Goal: Task Accomplishment & Management: Use online tool/utility

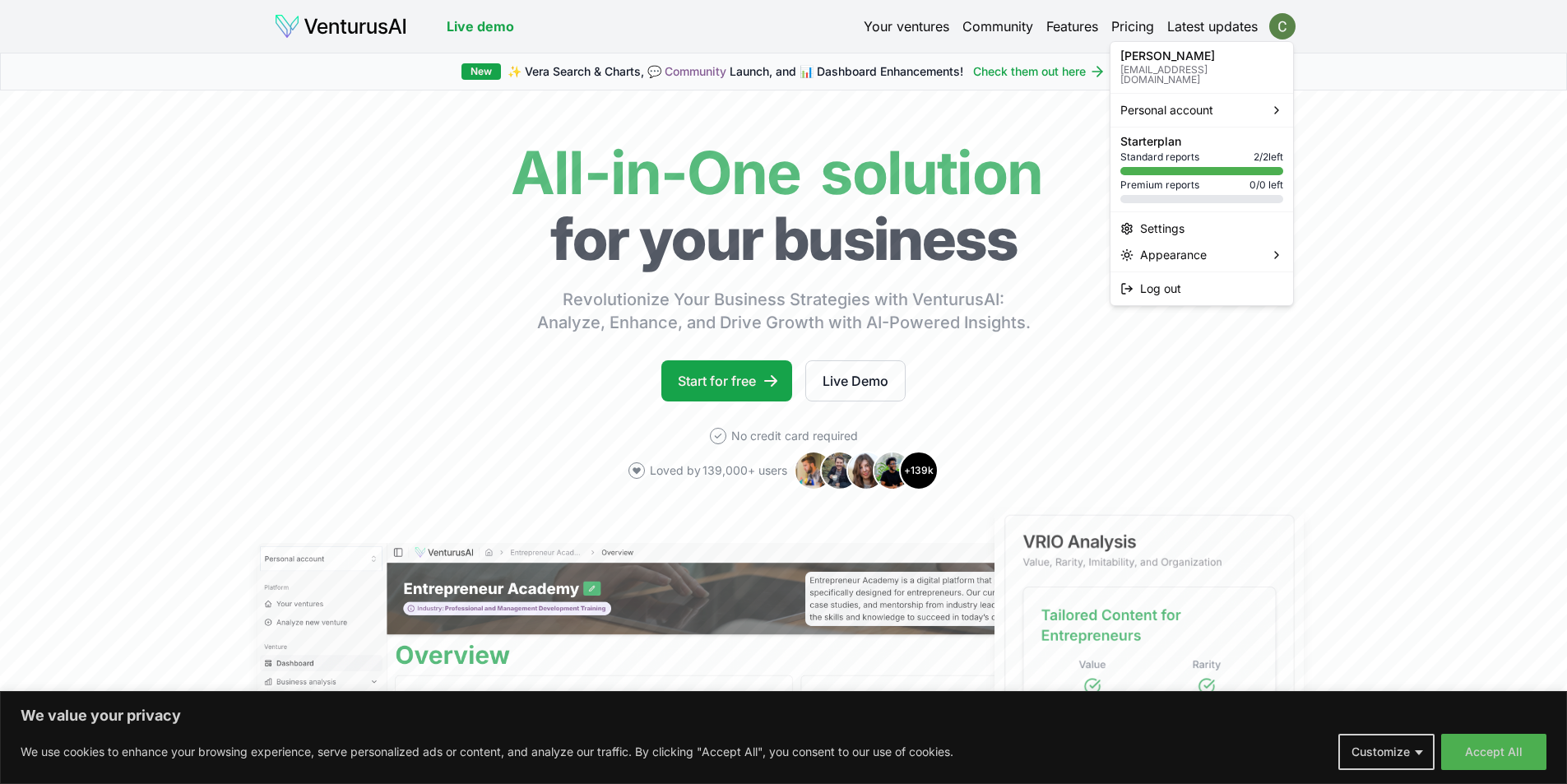
click at [1288, 24] on html "We value your privacy We use cookies to enhance your browsing experience, serve…" at bounding box center [784, 392] width 1567 height 784
click at [987, 116] on html "We value your privacy We use cookies to enhance your browsing experience, serve…" at bounding box center [784, 392] width 1567 height 784
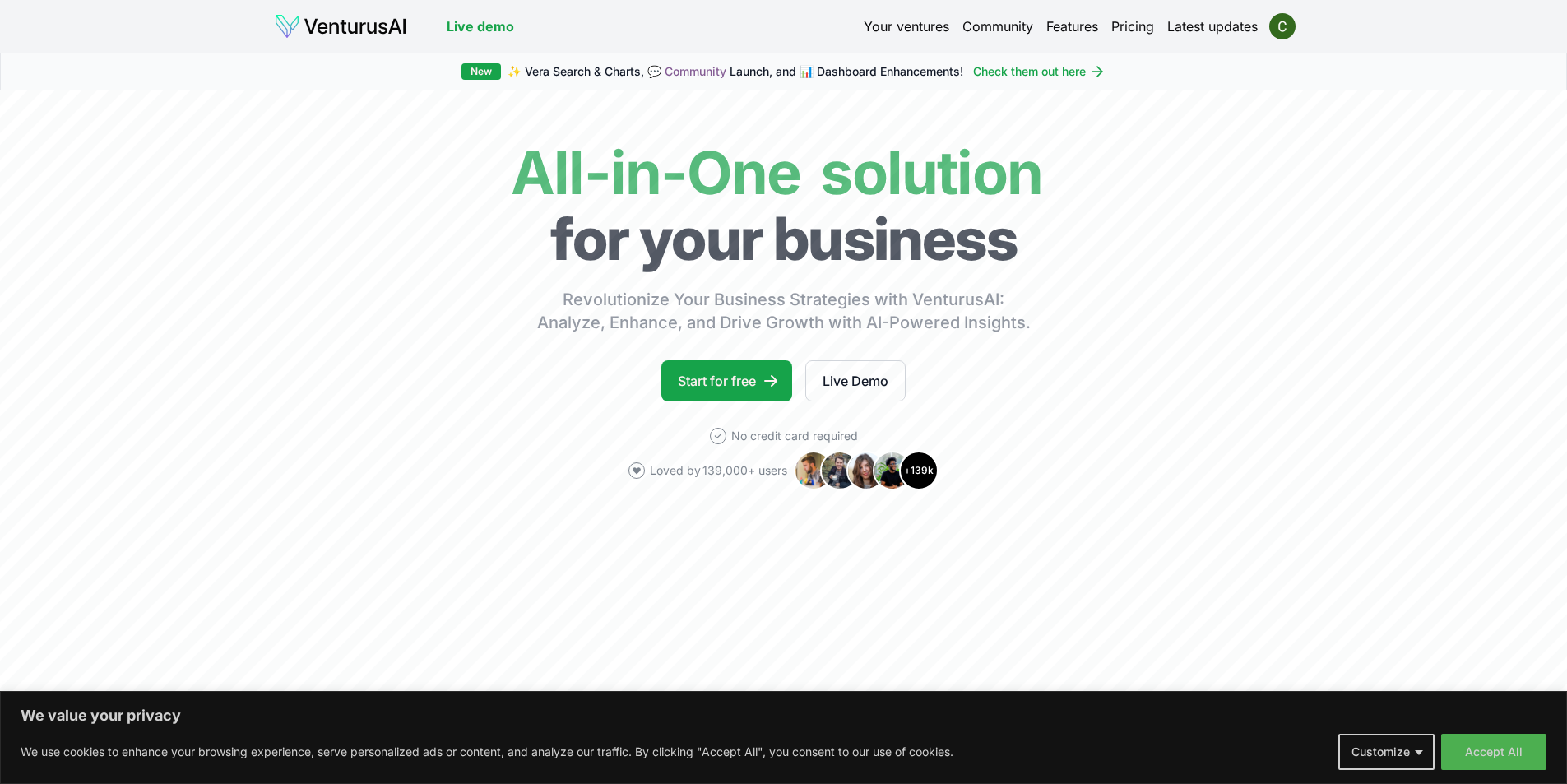
click at [930, 25] on link "Your ventures" at bounding box center [907, 26] width 86 height 20
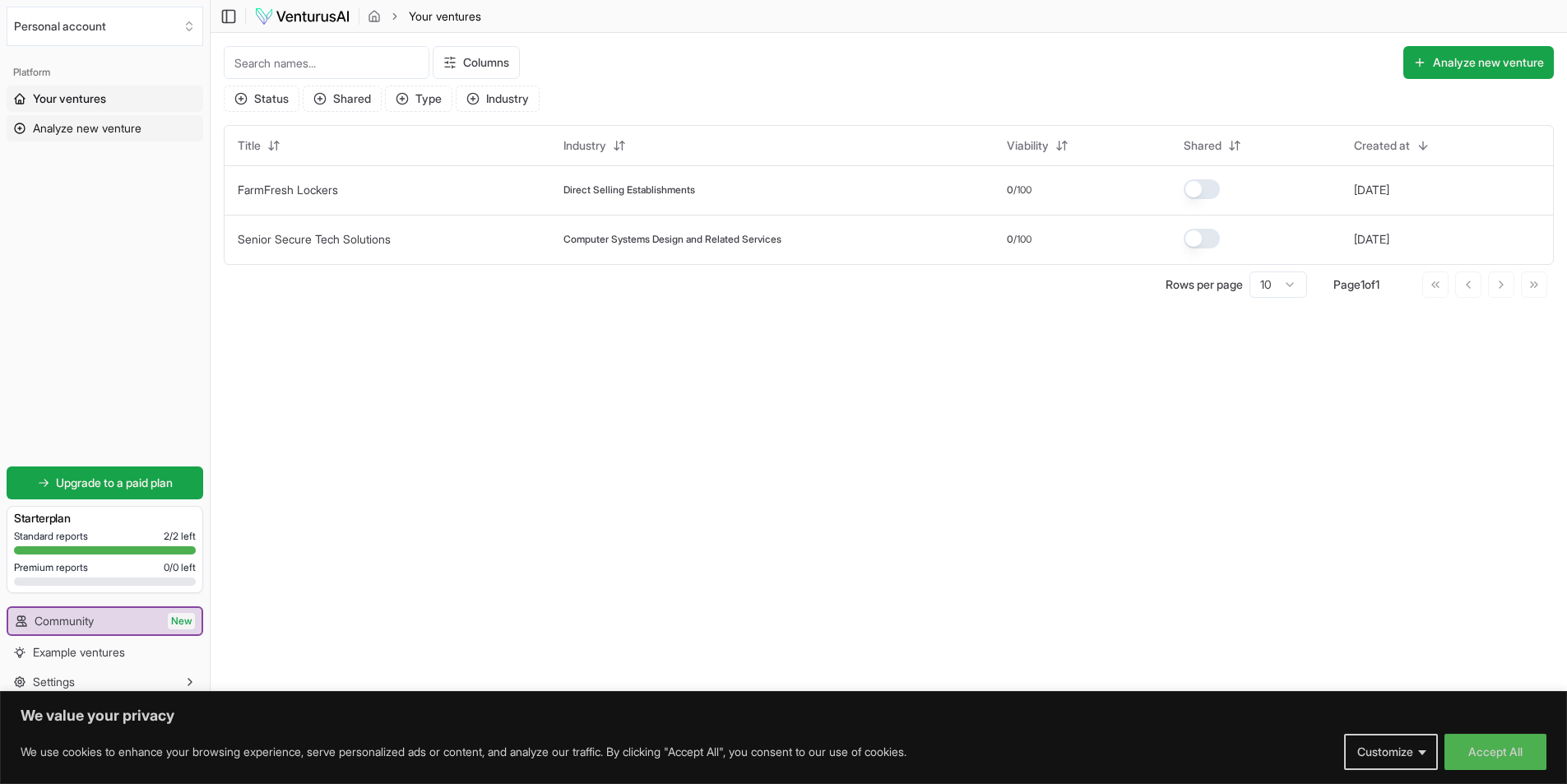
click at [68, 130] on span "Analyze new venture" at bounding box center [87, 128] width 108 height 17
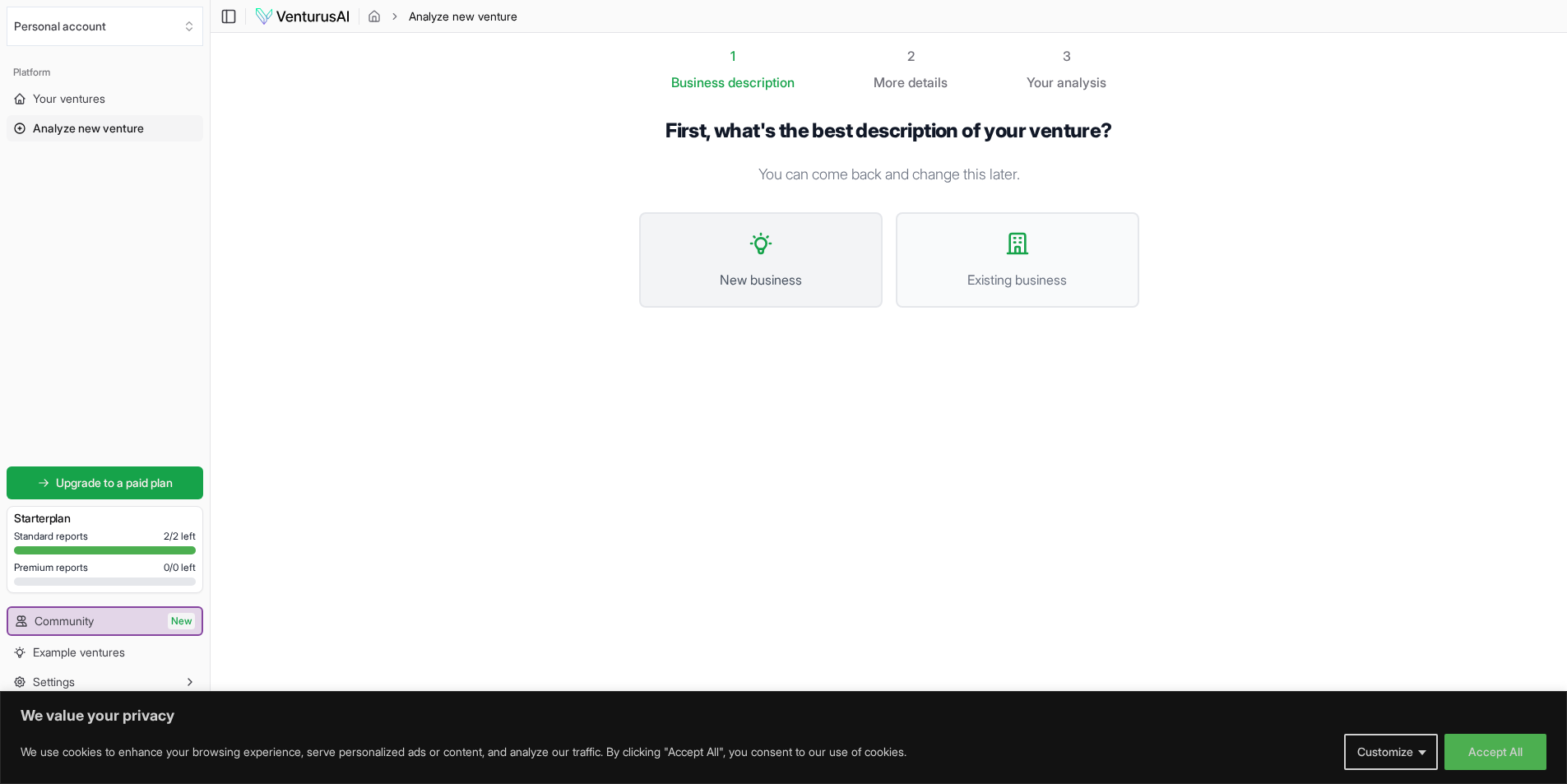
click at [794, 251] on button "New business" at bounding box center [761, 260] width 243 height 95
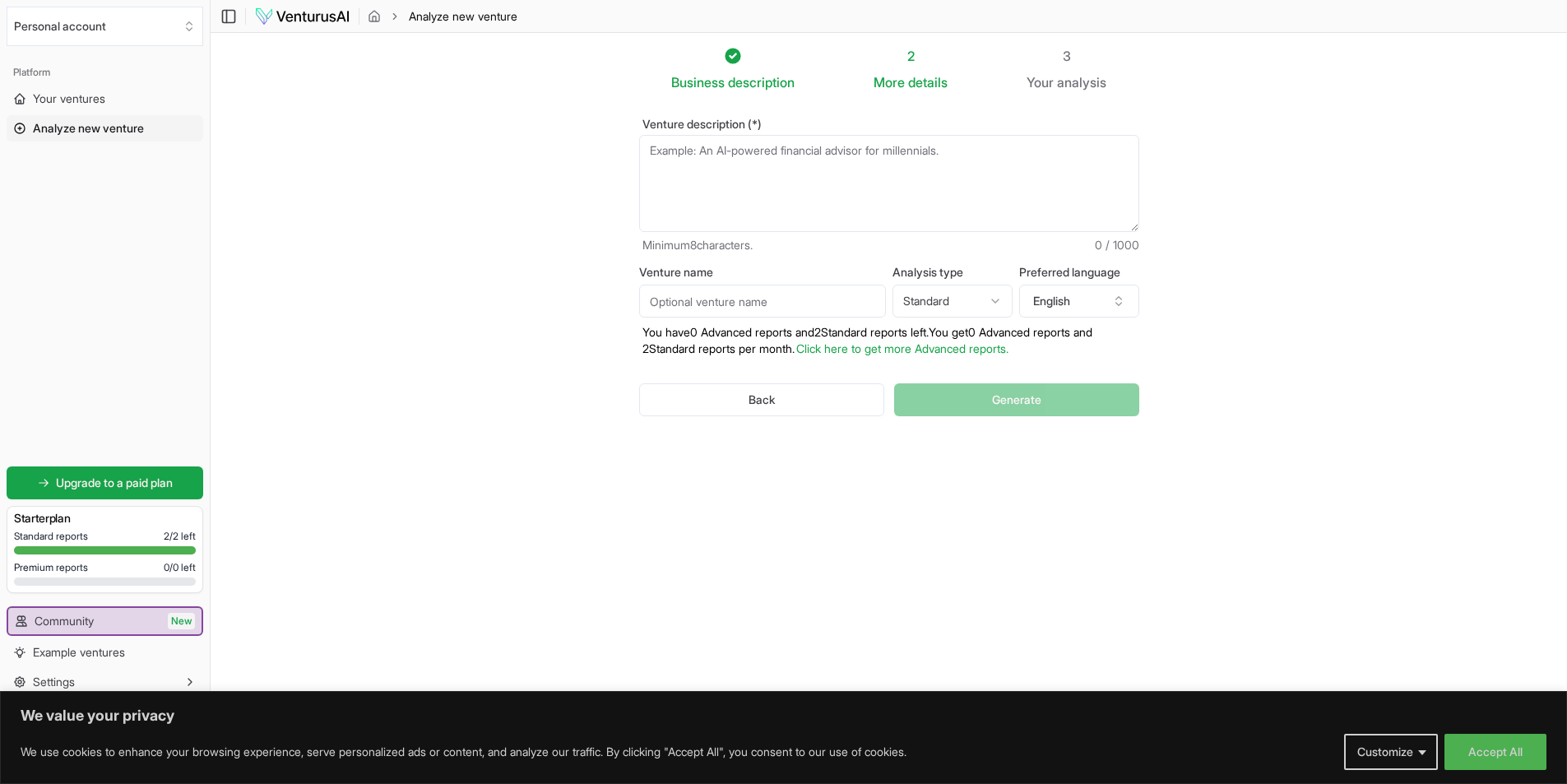
click at [770, 296] on input "Venture name" at bounding box center [763, 302] width 247 height 33
type input "window washing"
click at [734, 185] on textarea "Venture description (*)" at bounding box center [889, 183] width 500 height 97
paste textarea "From window cleaning to pressure washing, gutter cleaning, and everything in be…"
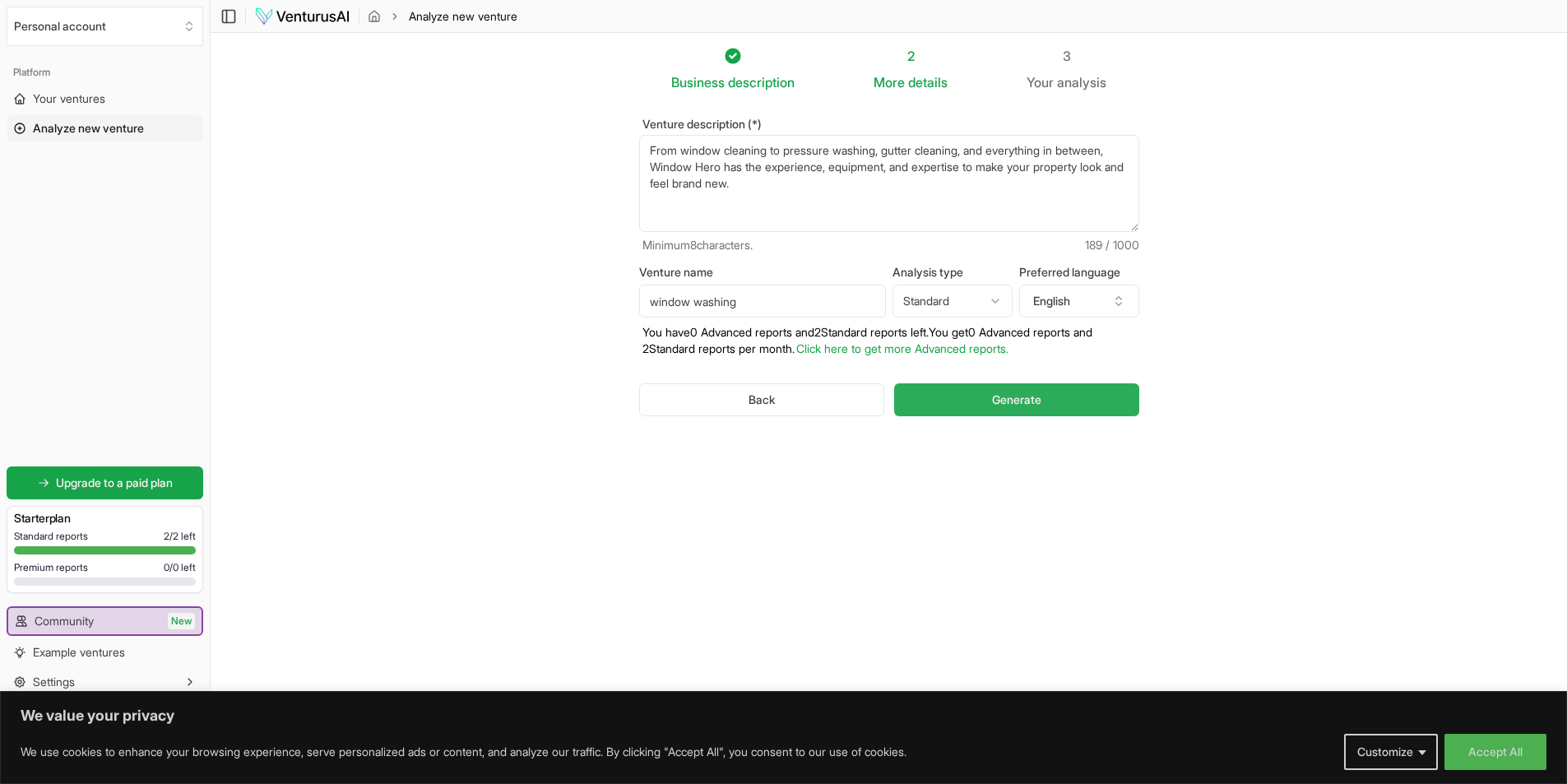
type textarea "From window cleaning to pressure washing, gutter cleaning, and everything in be…"
click at [1089, 399] on button "Generate" at bounding box center [1016, 399] width 244 height 33
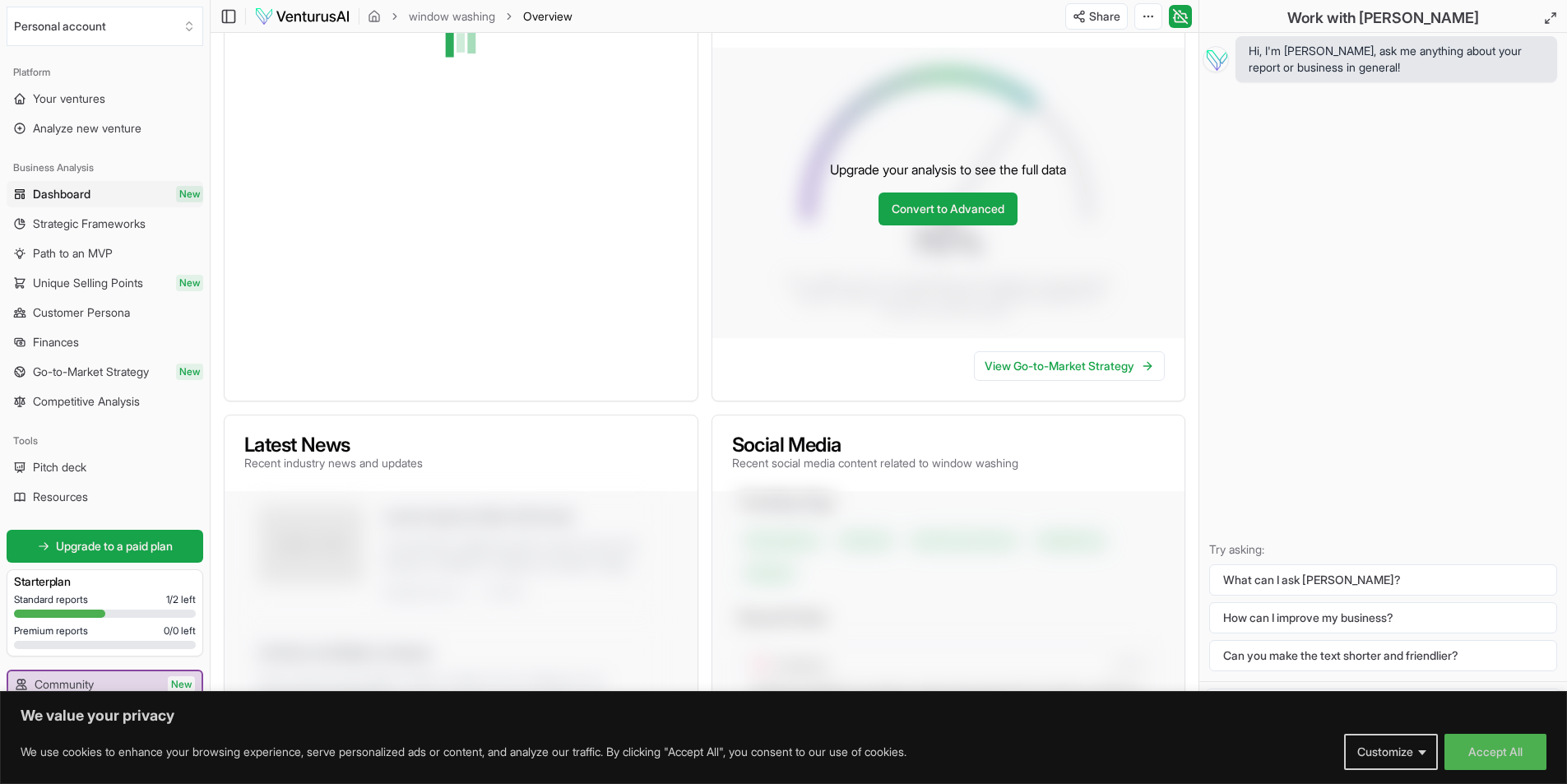
scroll to position [184, 0]
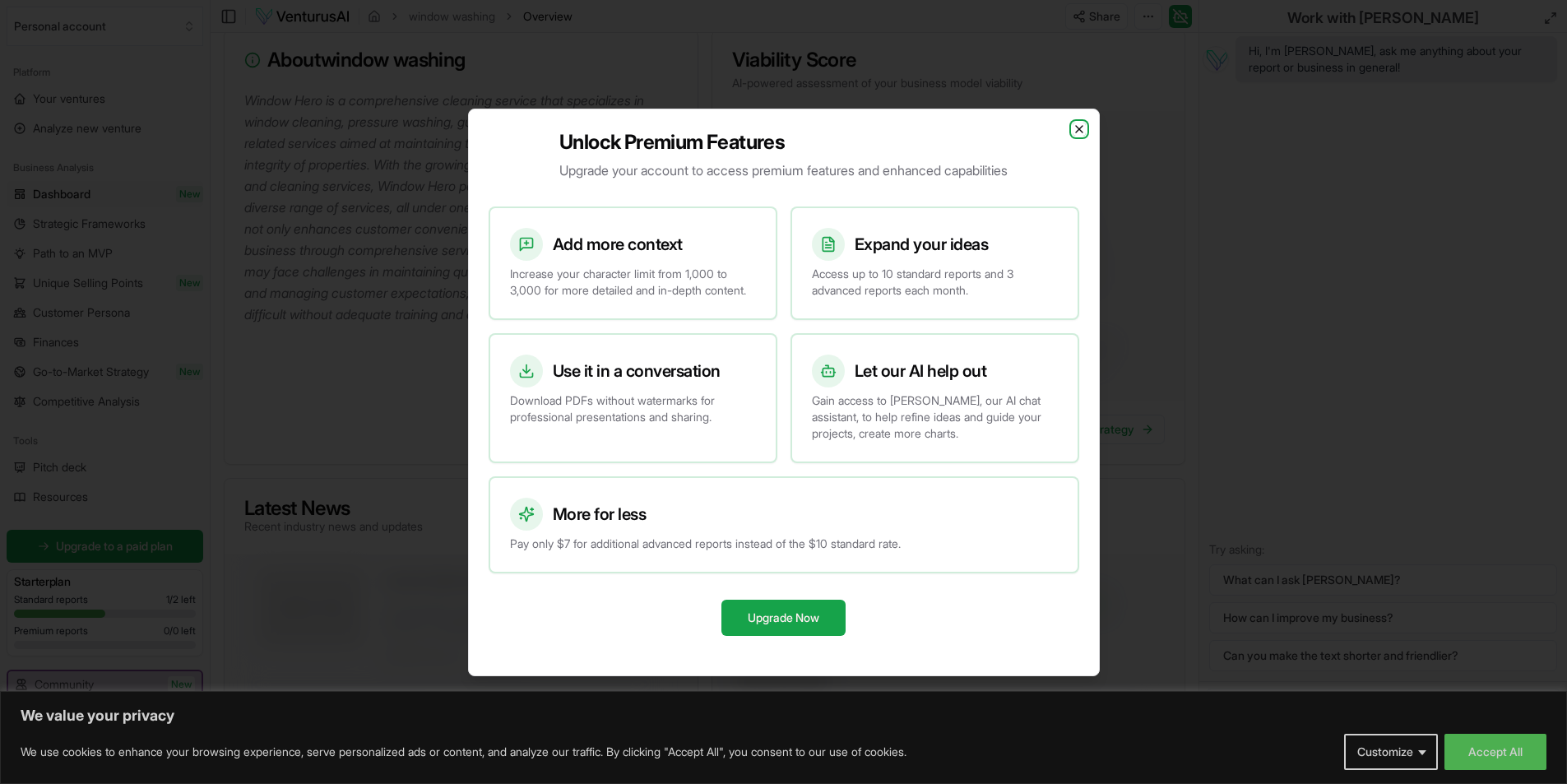
click at [1079, 126] on icon "button" at bounding box center [1080, 129] width 7 height 7
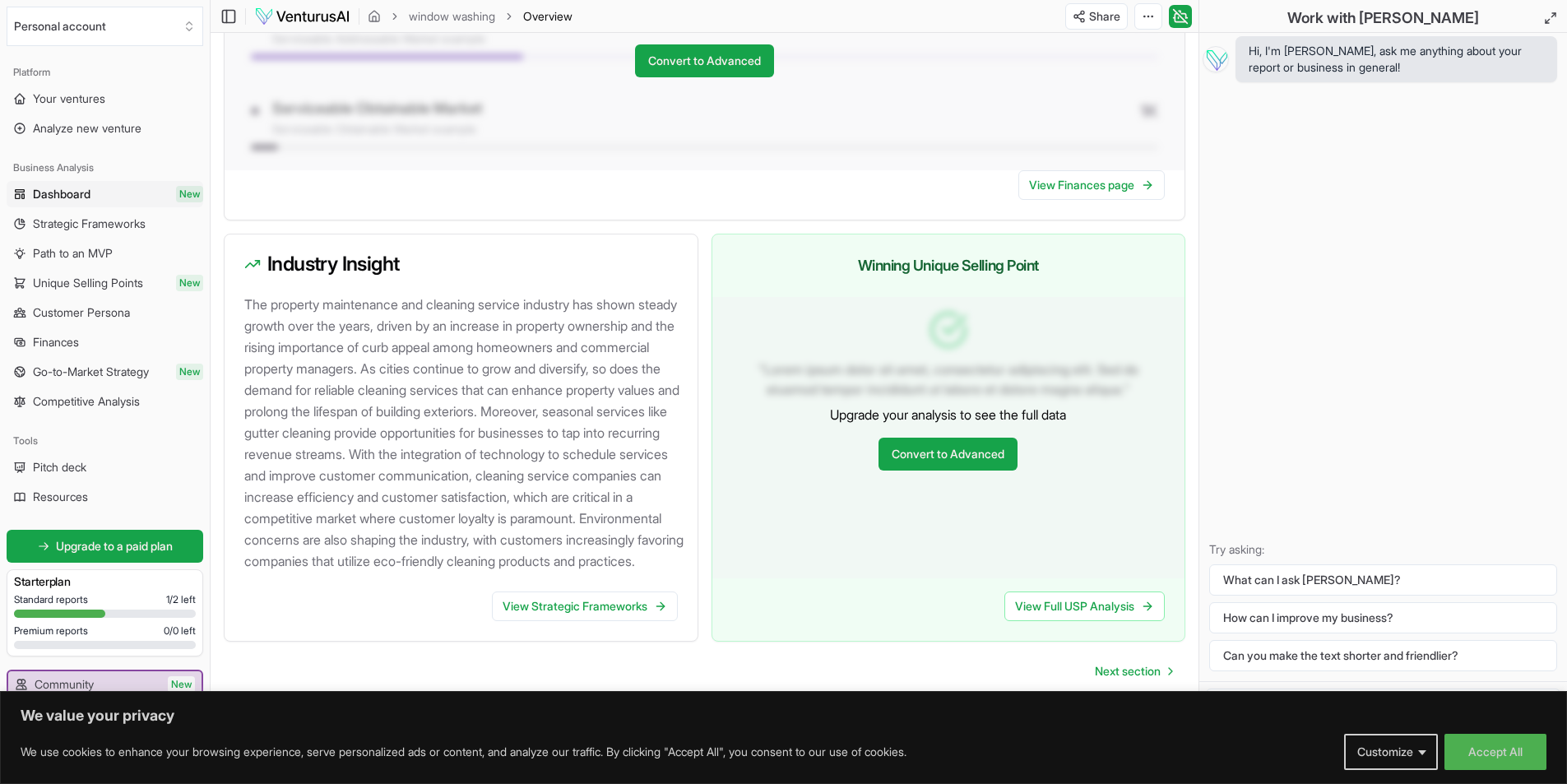
scroll to position [1468, 0]
click at [1129, 674] on span "Next section" at bounding box center [1127, 670] width 66 height 17
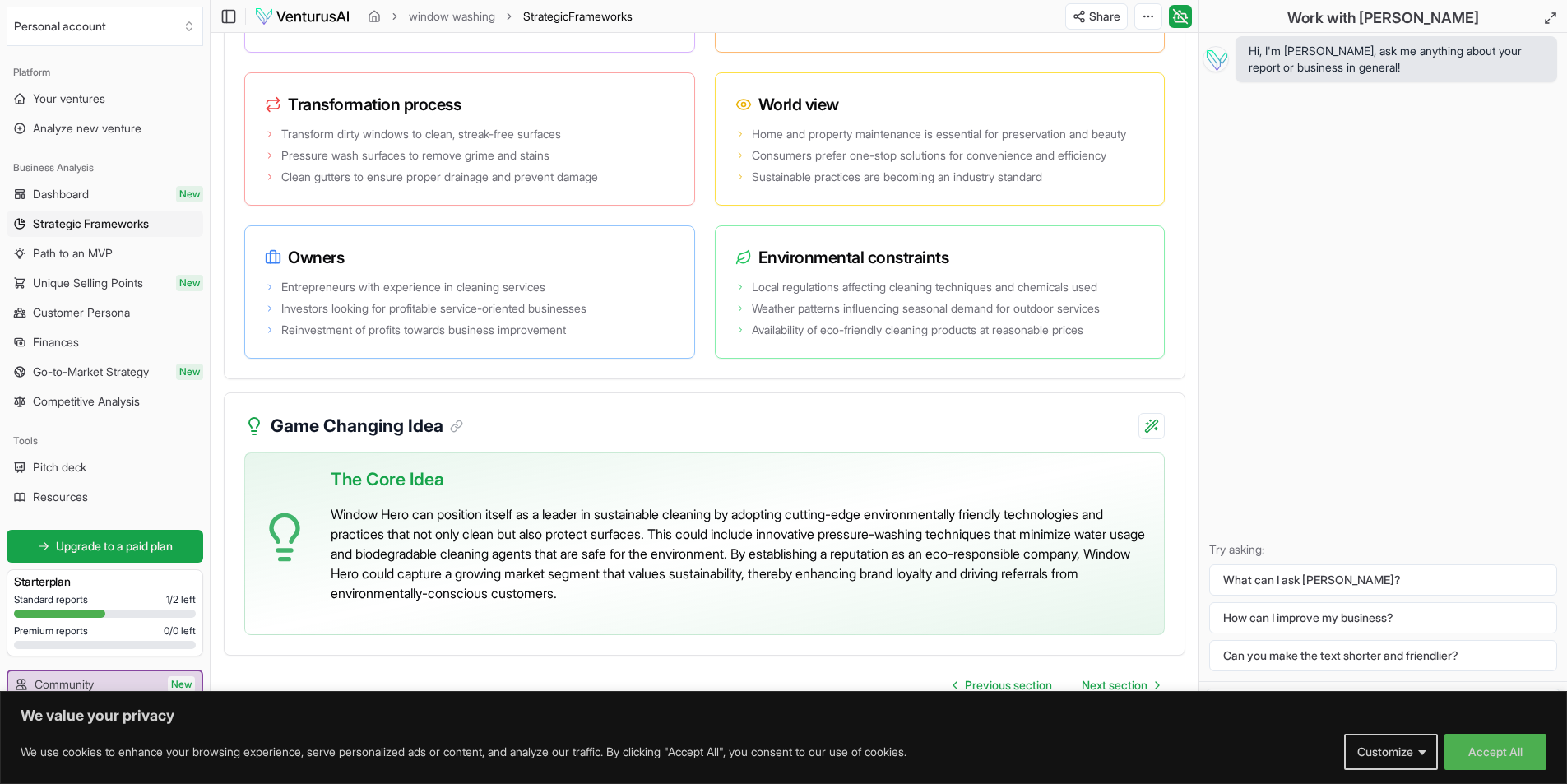
scroll to position [3257, 0]
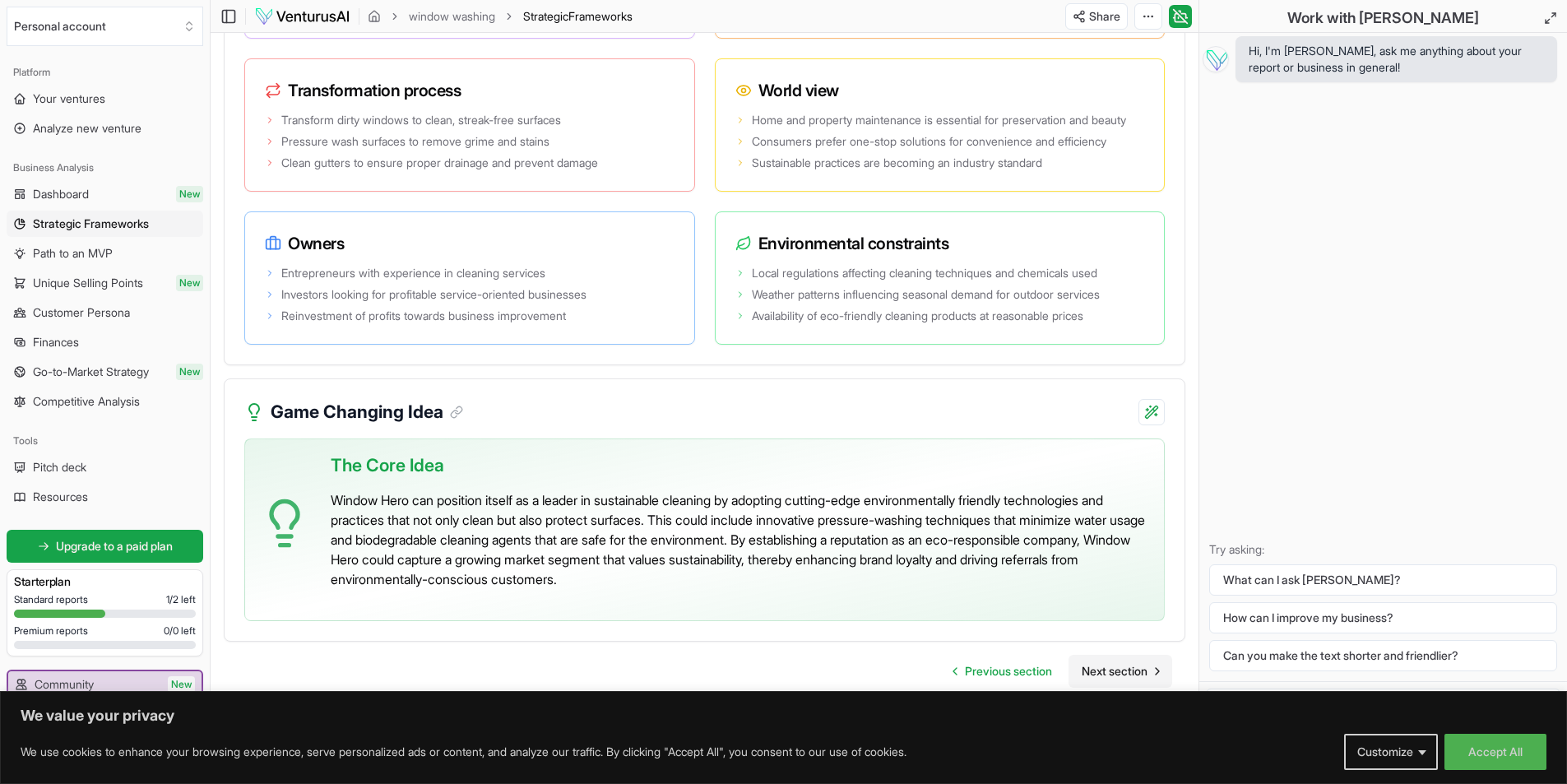
click at [1113, 672] on span "Next section" at bounding box center [1114, 670] width 66 height 17
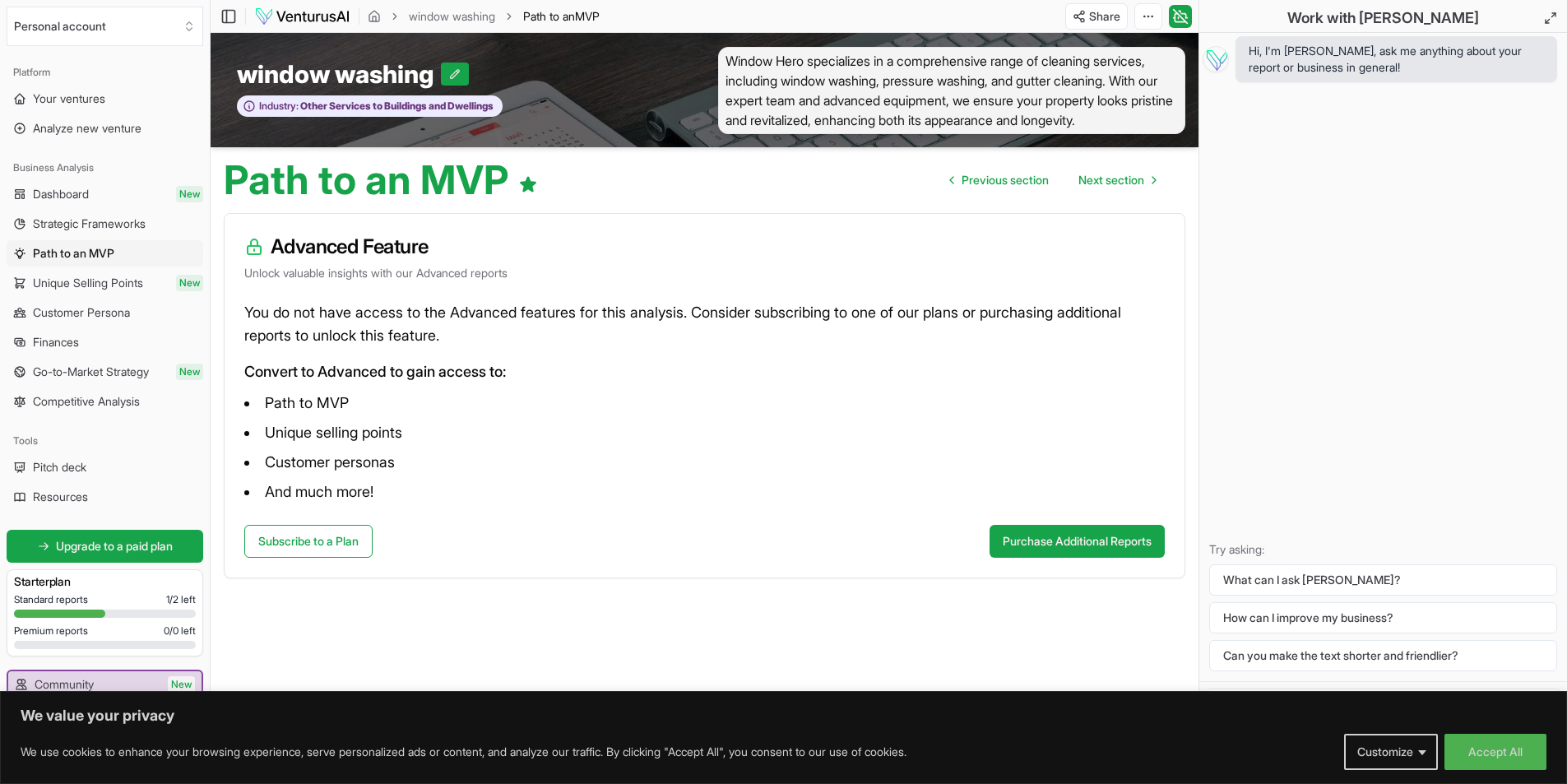
scroll to position [1, 0]
click at [1486, 749] on button "Accept All" at bounding box center [1495, 751] width 102 height 36
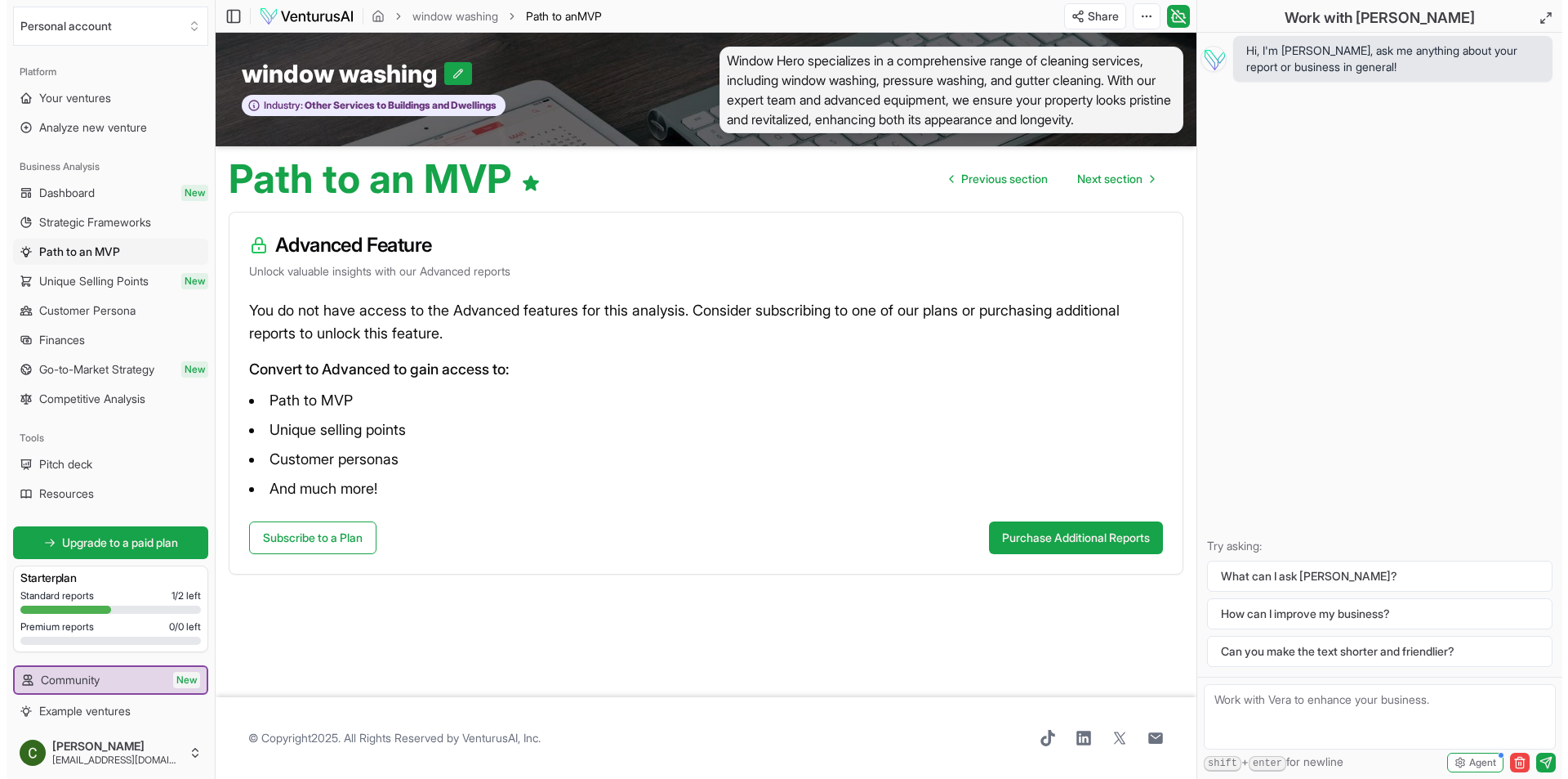
scroll to position [0, 0]
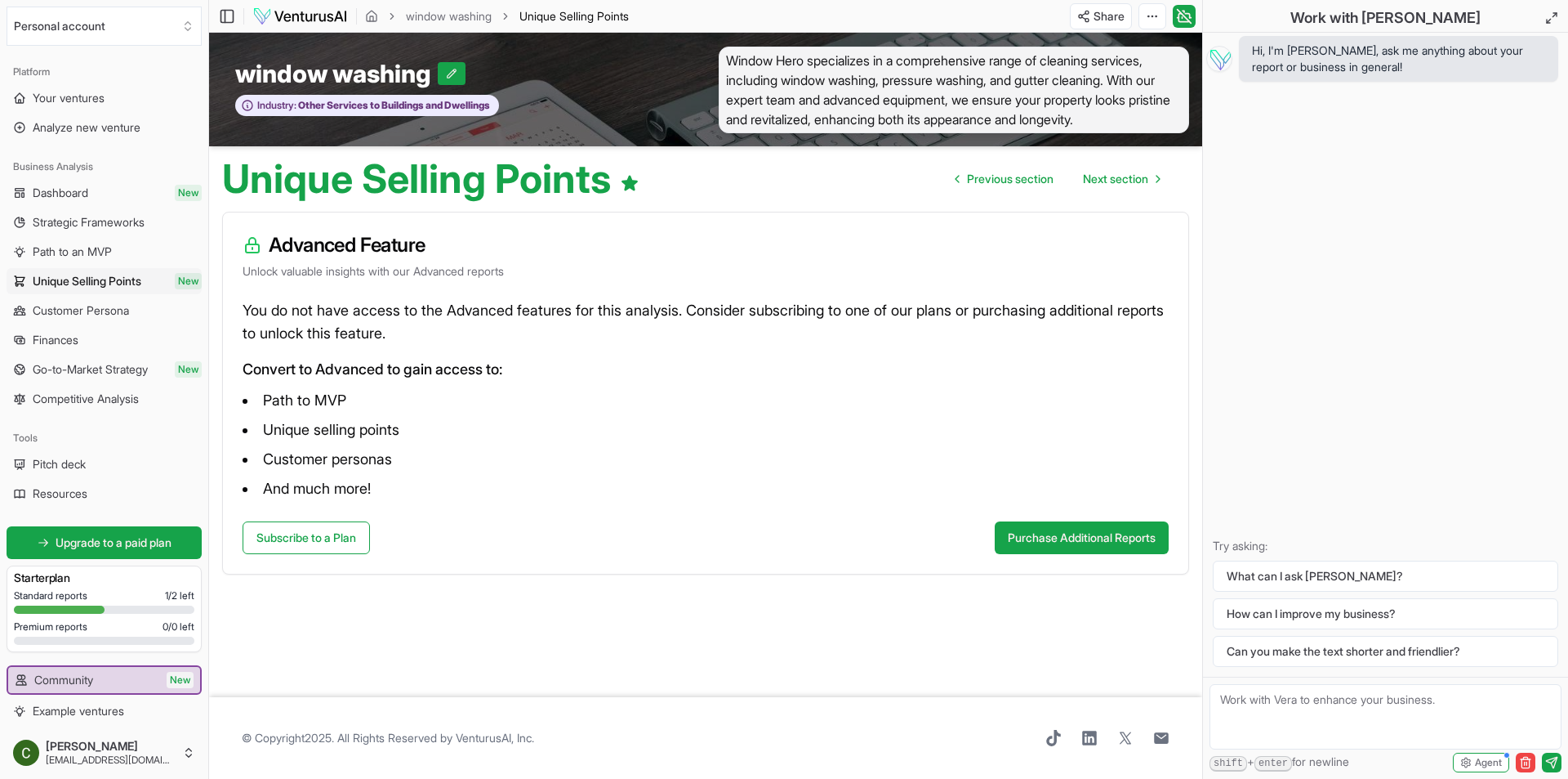
click at [70, 310] on span "Customer Persona" at bounding box center [81, 310] width 96 height 17
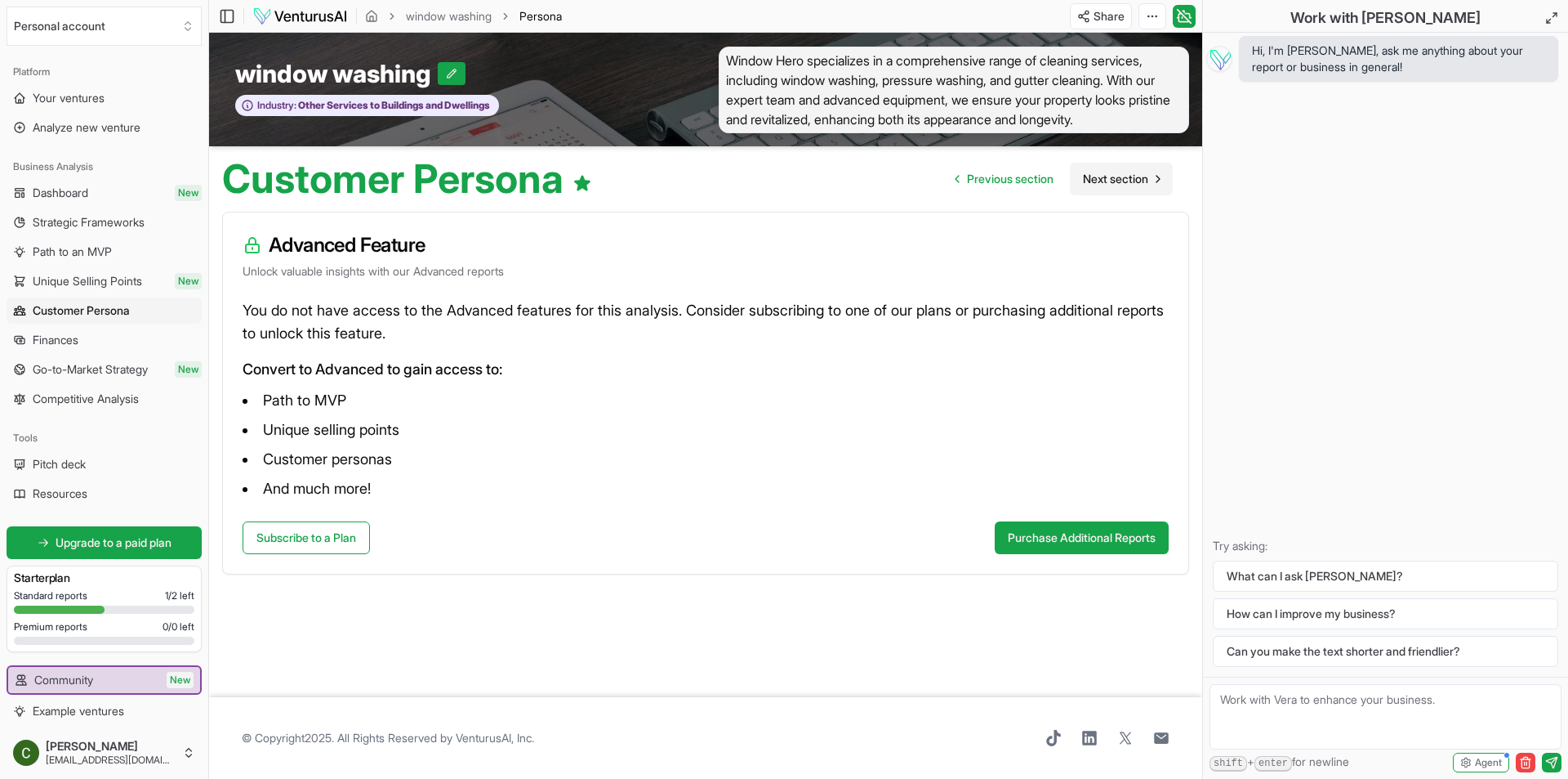
click at [1112, 175] on span "Next section" at bounding box center [1115, 179] width 65 height 17
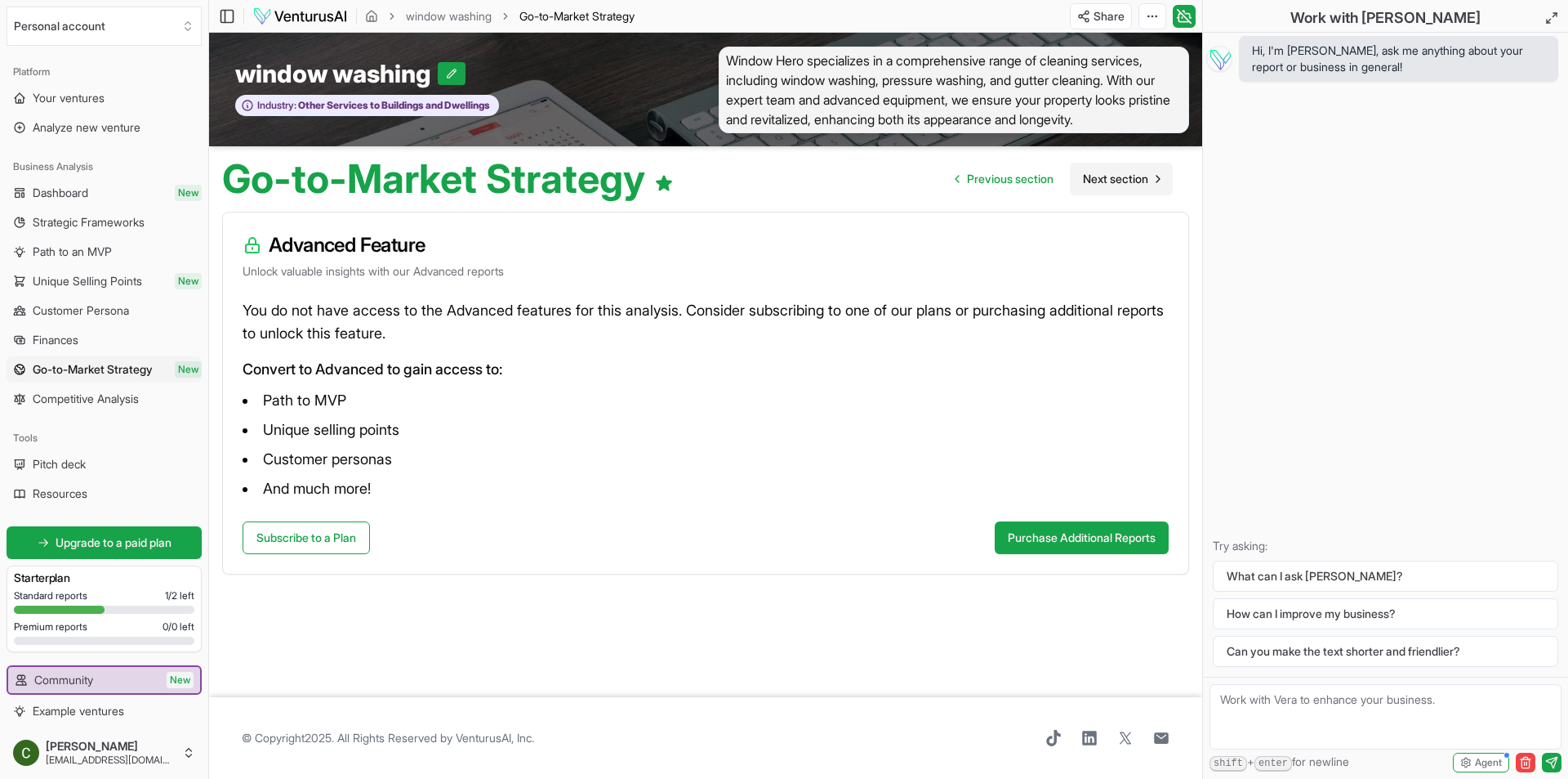
click at [1112, 175] on span "Next section" at bounding box center [1115, 179] width 65 height 17
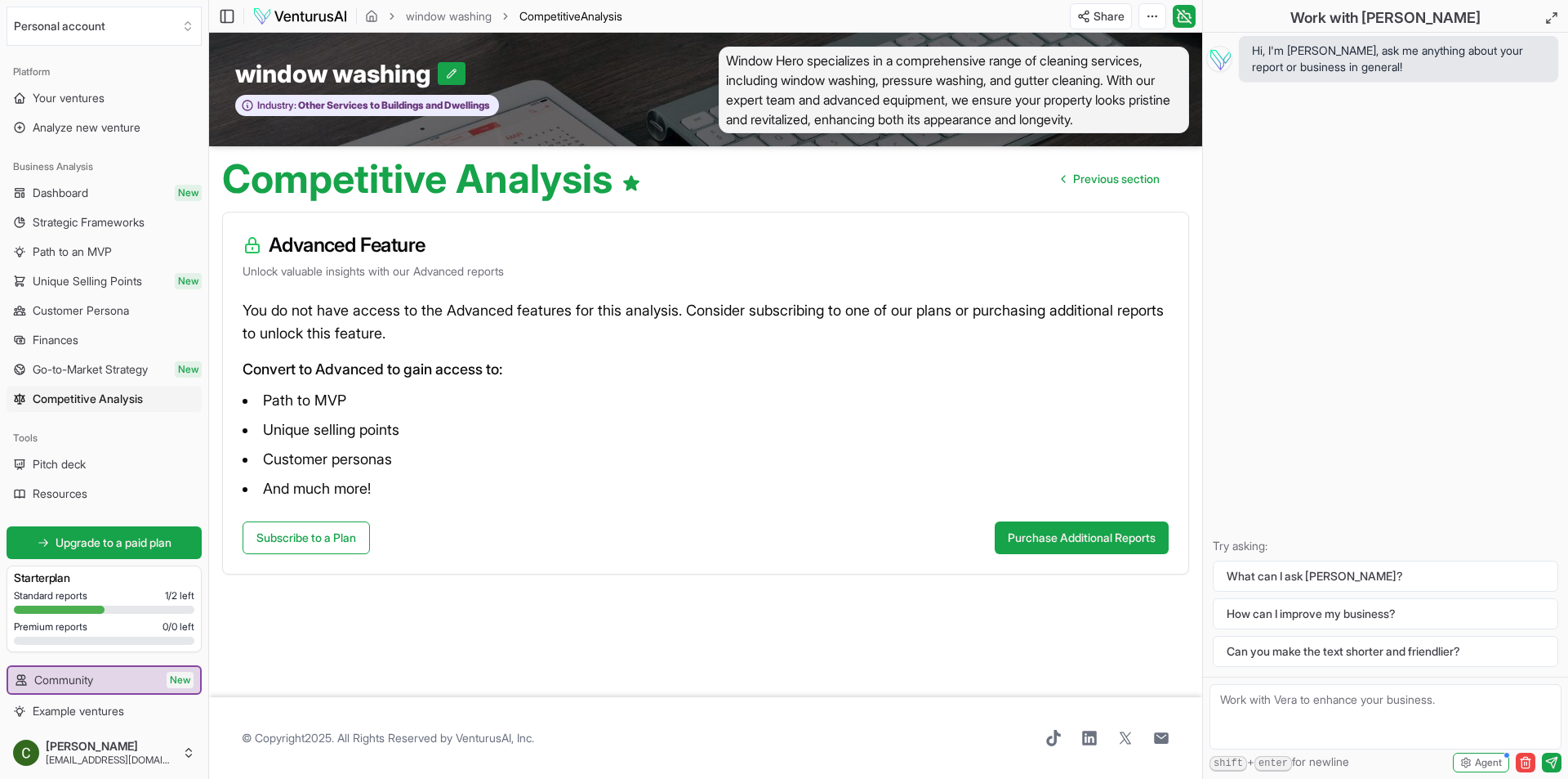
click at [1112, 175] on span "Previous section" at bounding box center [1117, 179] width 87 height 17
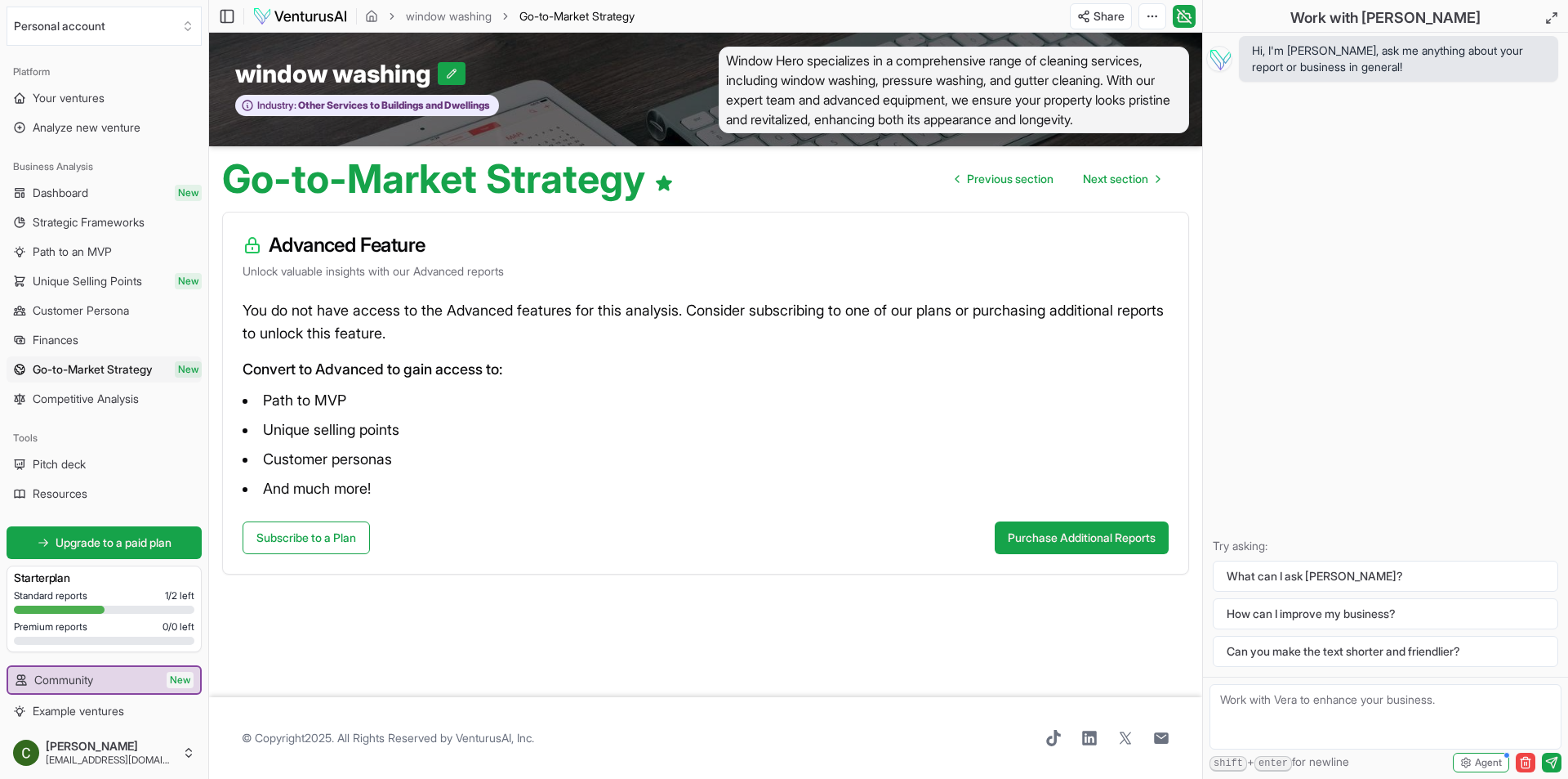
click at [1112, 175] on span "Next section" at bounding box center [1115, 179] width 65 height 17
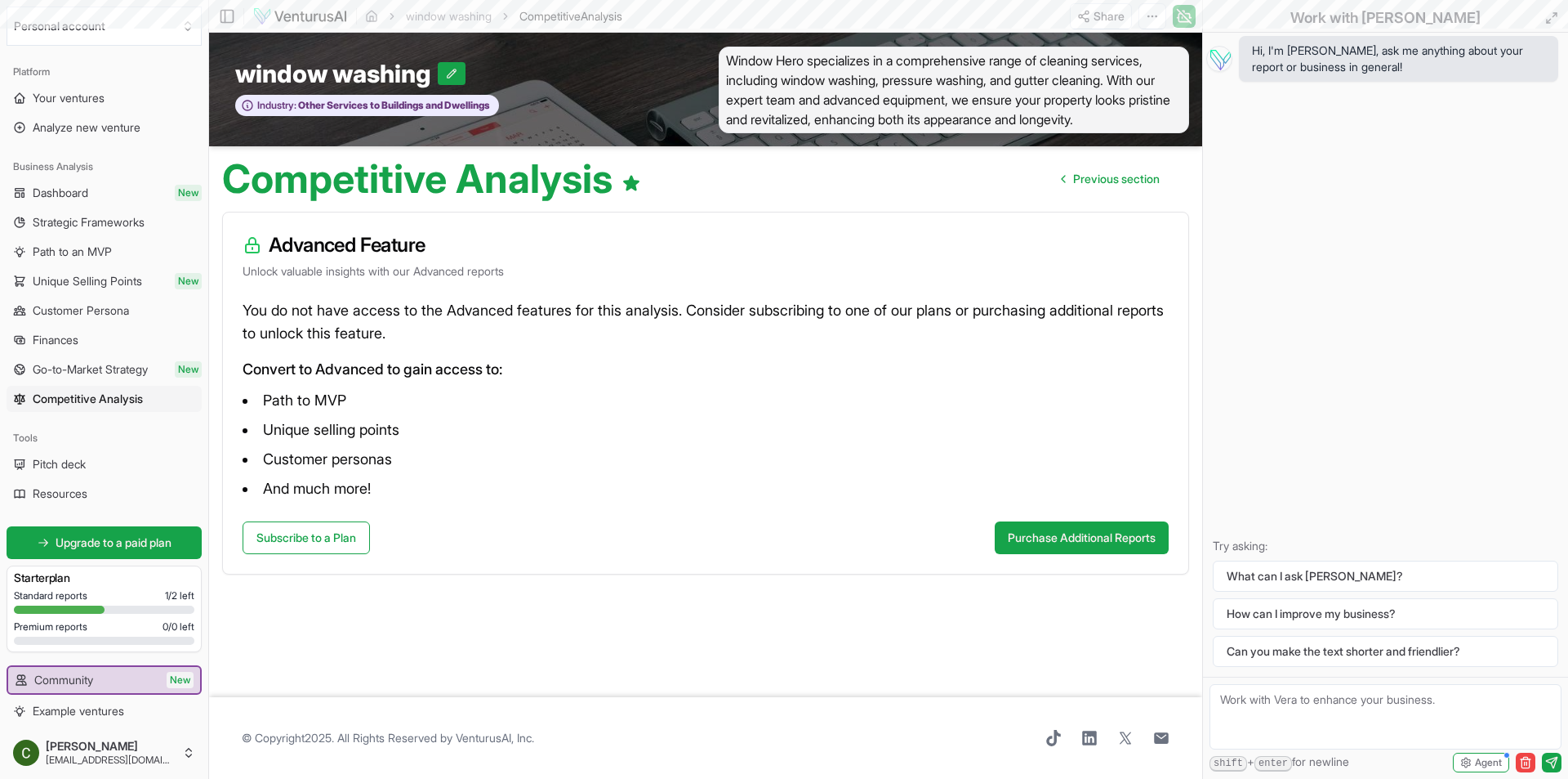
click at [1112, 175] on span "Previous section" at bounding box center [1117, 179] width 87 height 17
click at [1112, 175] on ul "Previous section" at bounding box center [1110, 179] width 124 height 33
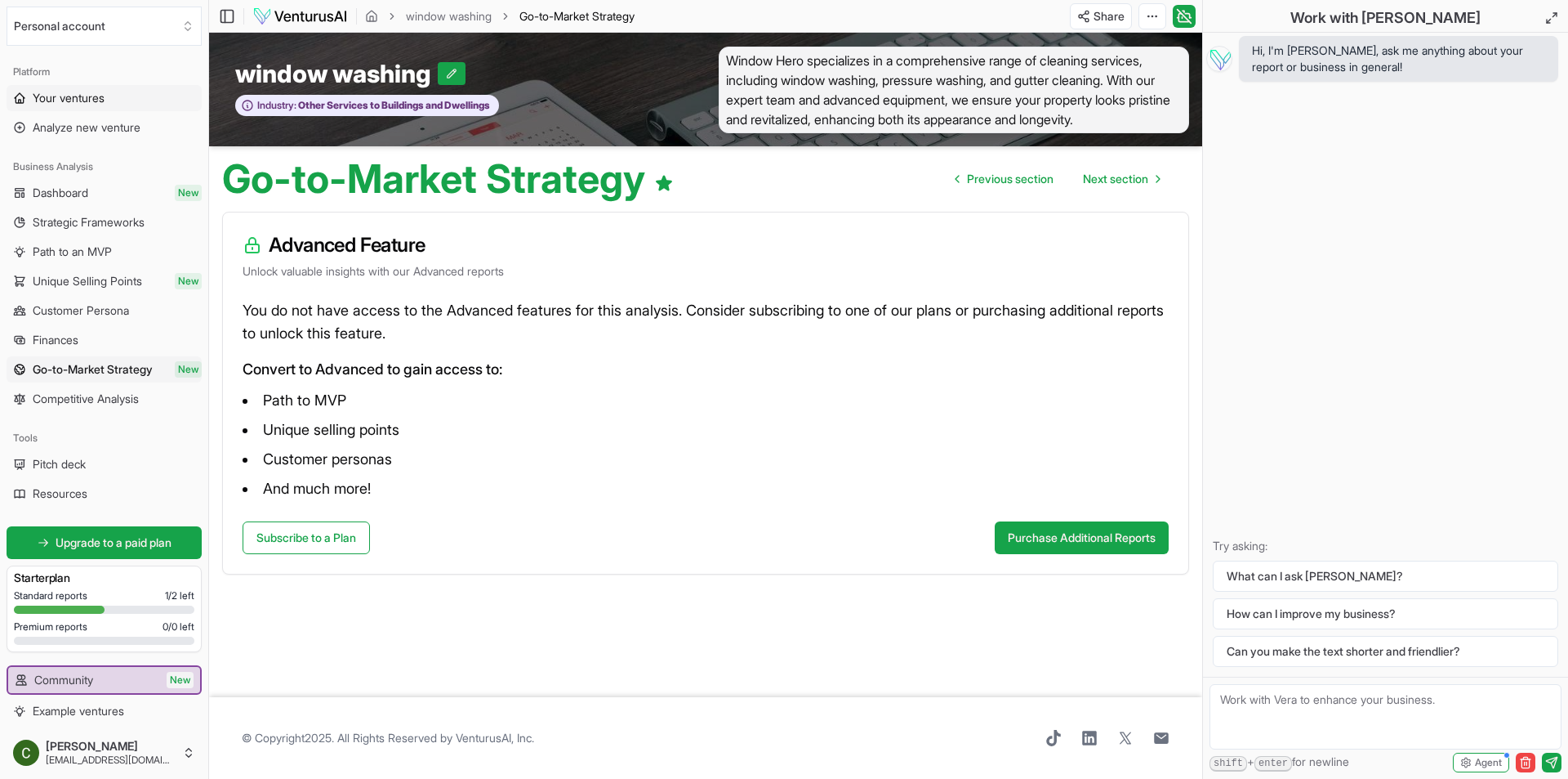
click at [66, 99] on span "Your ventures" at bounding box center [69, 97] width 72 height 17
